Goal: Navigation & Orientation: Go to known website

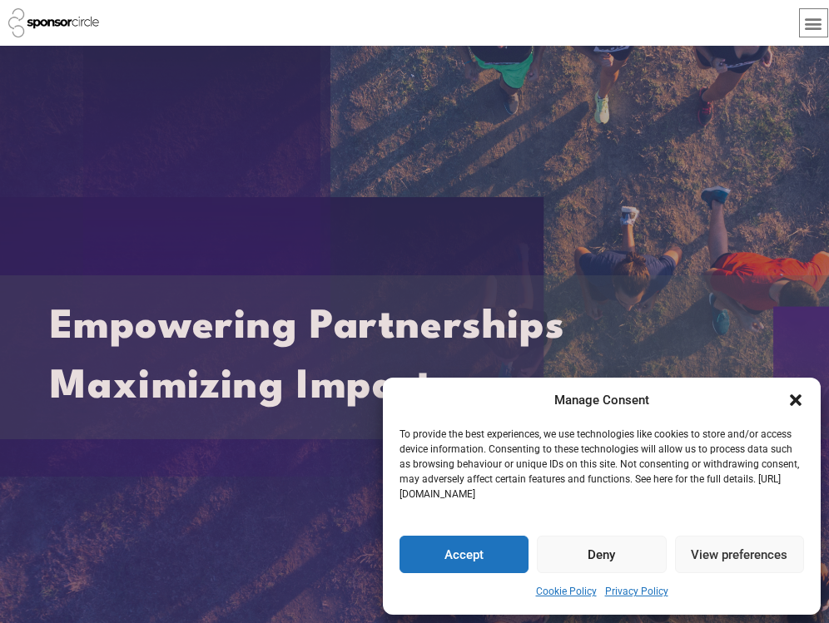
click at [796, 399] on icon "Close dialogue" at bounding box center [796, 400] width 12 height 12
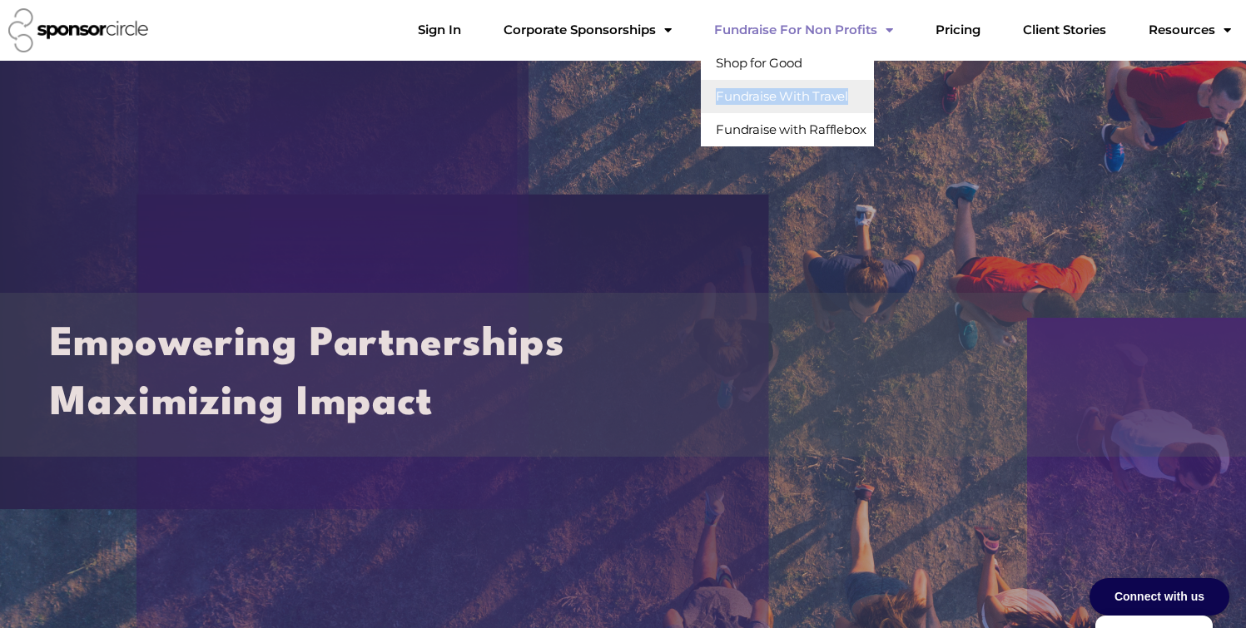
drag, startPoint x: 818, startPoint y: 78, endPoint x: 819, endPoint y: 98, distance: 20.0
drag, startPoint x: 835, startPoint y: 113, endPoint x: 831, endPoint y: 125, distance: 12.1
